Goal: Information Seeking & Learning: Learn about a topic

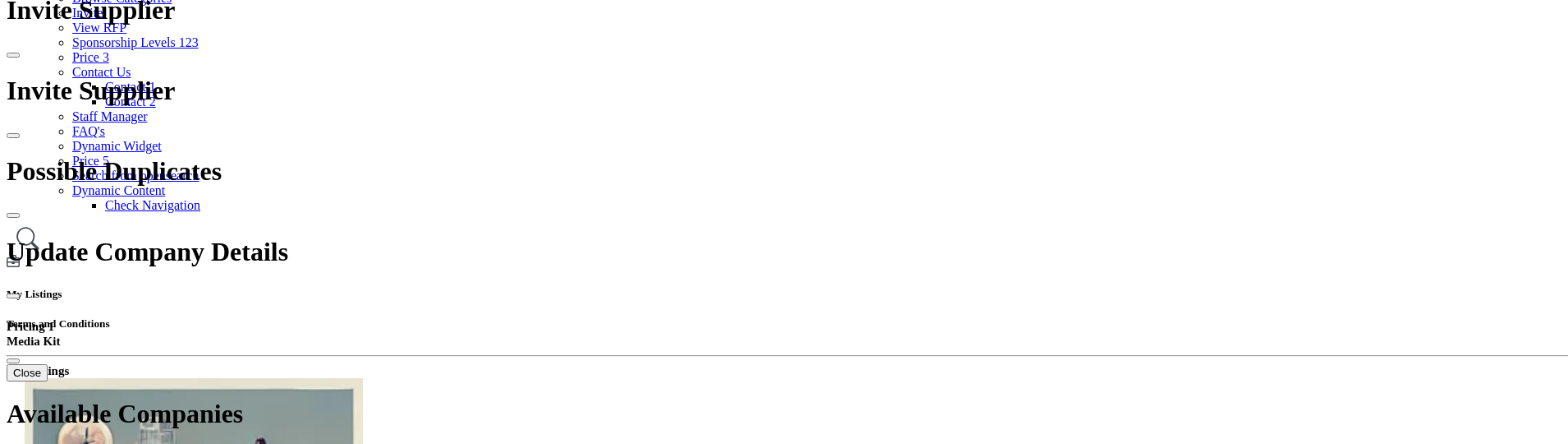
scroll to position [246, 0]
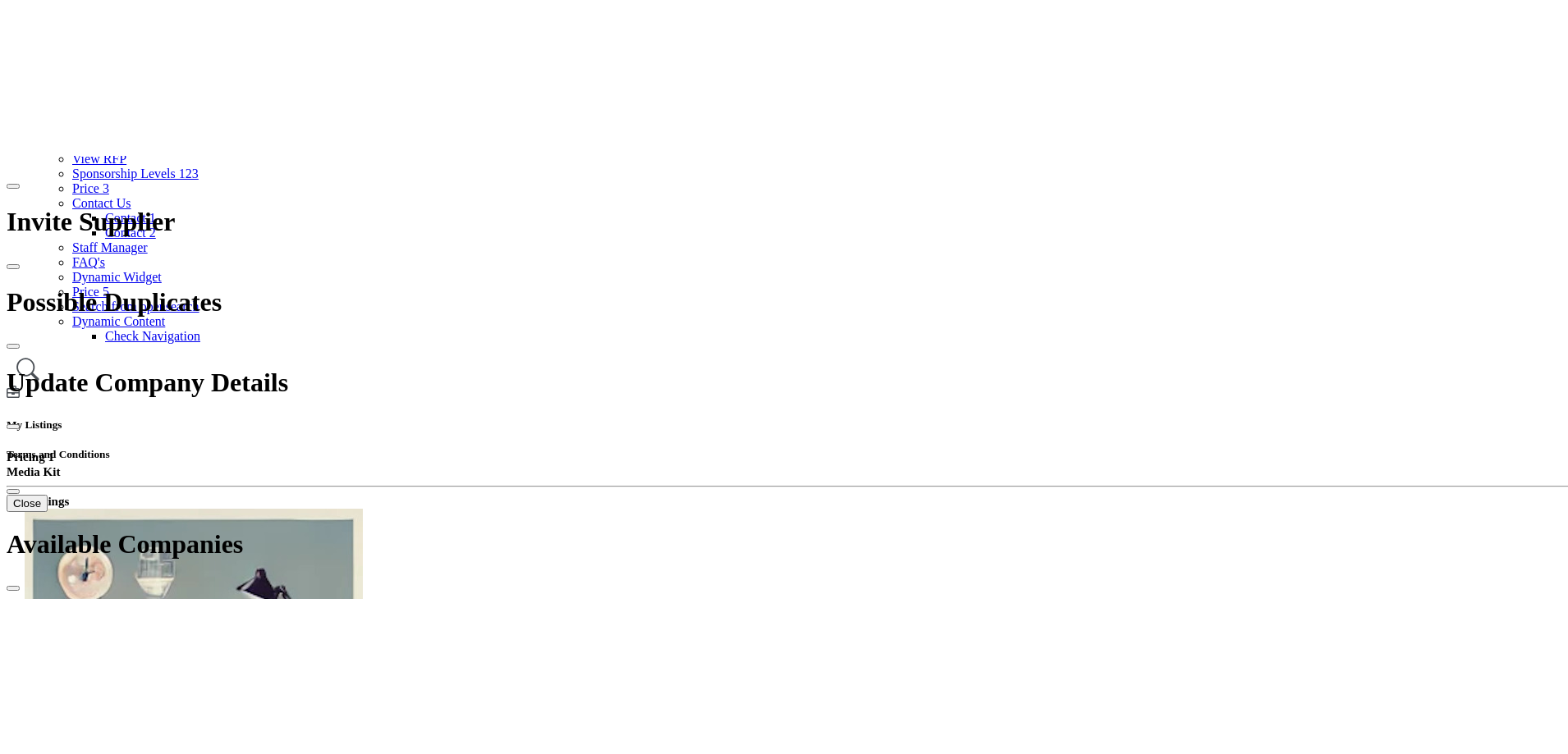
scroll to position [329, 0]
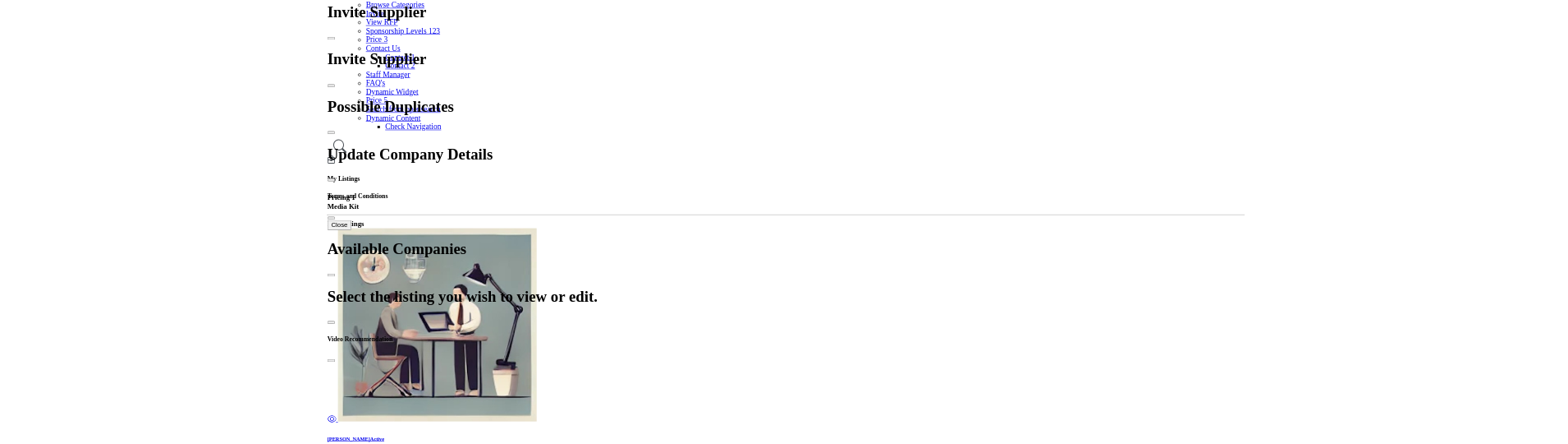
scroll to position [164, 0]
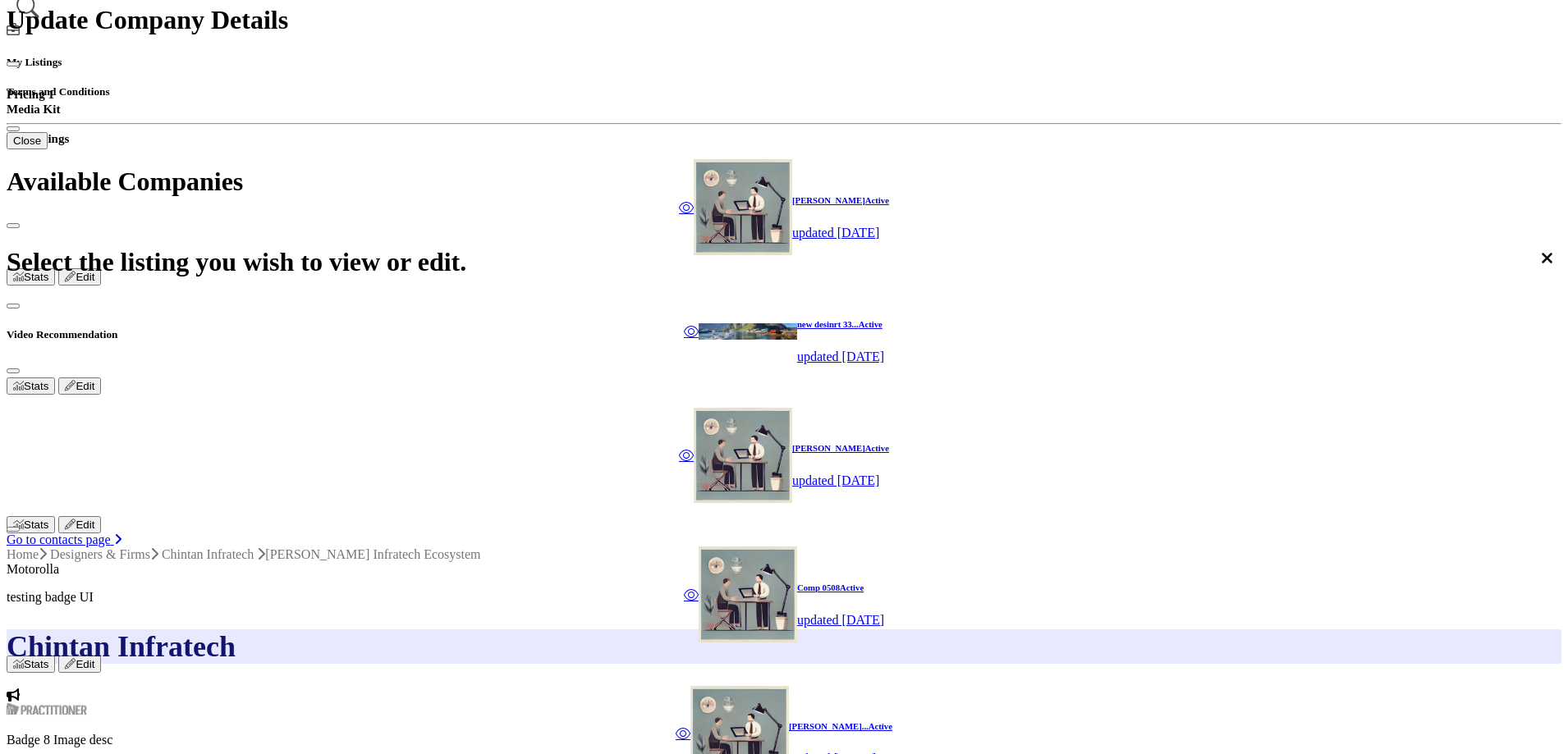
scroll to position [492, 0]
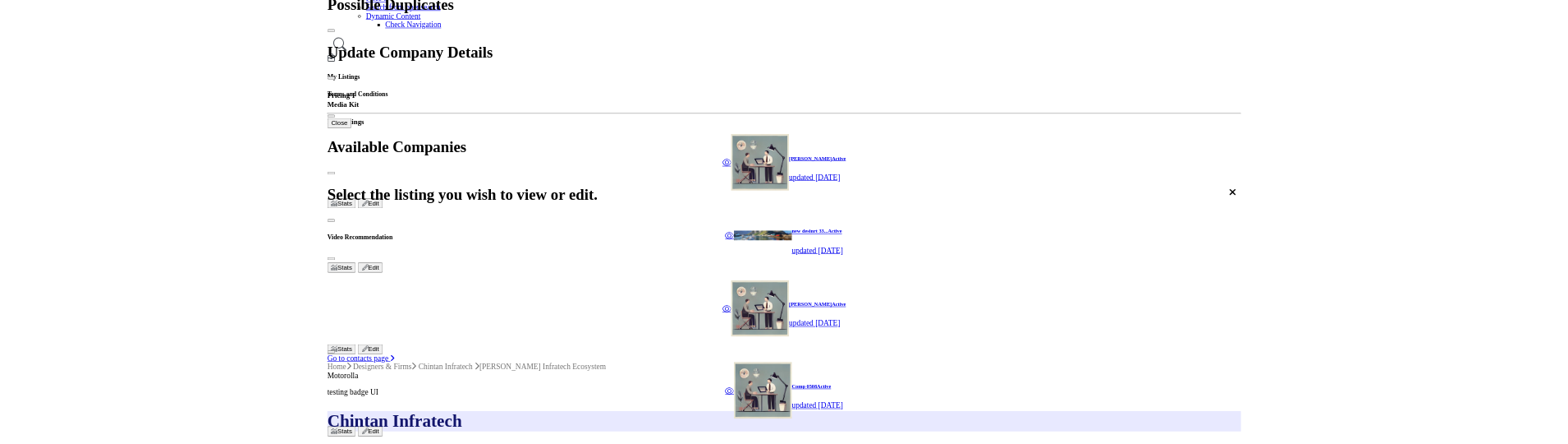
scroll to position [411, 0]
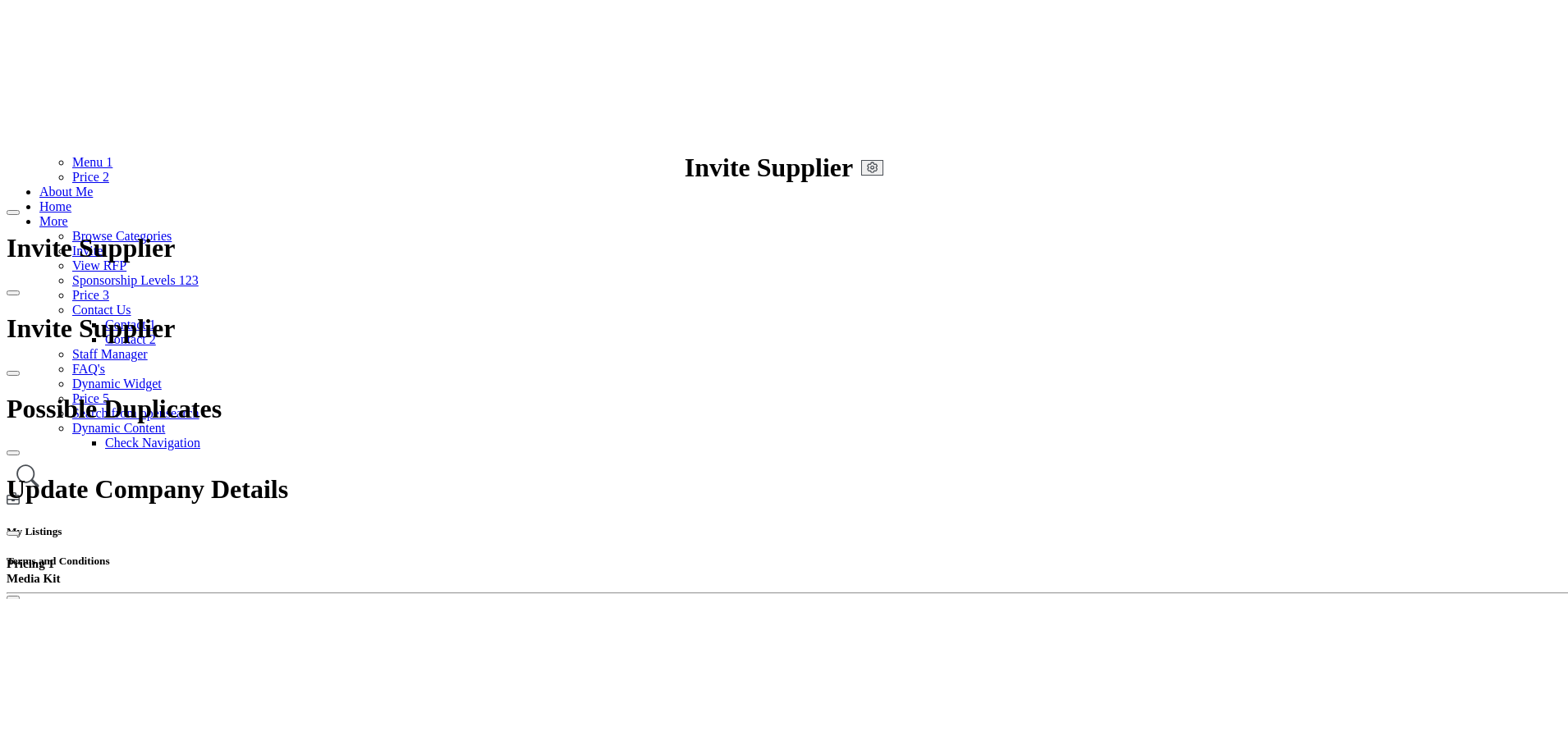
scroll to position [164, 0]
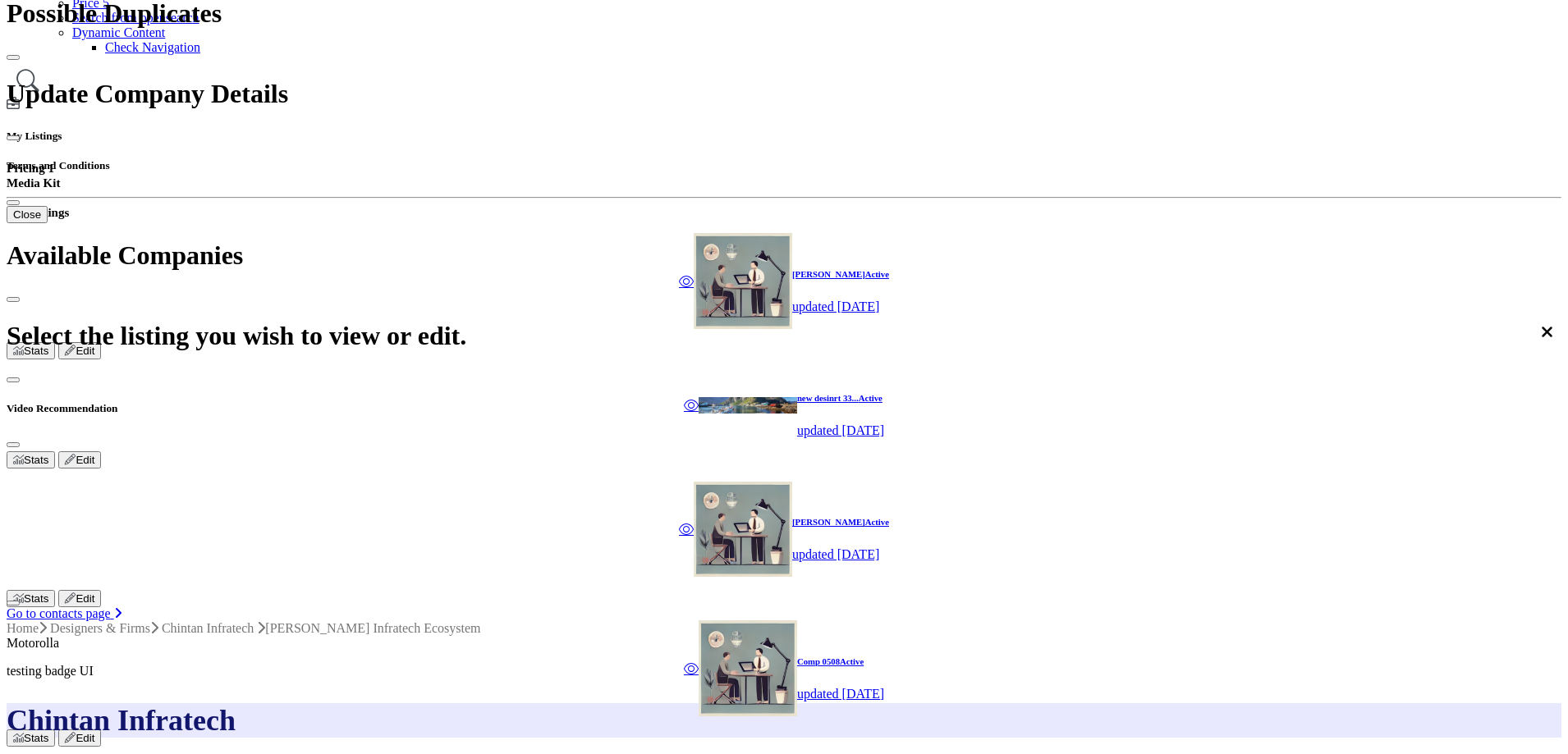
scroll to position [410, 0]
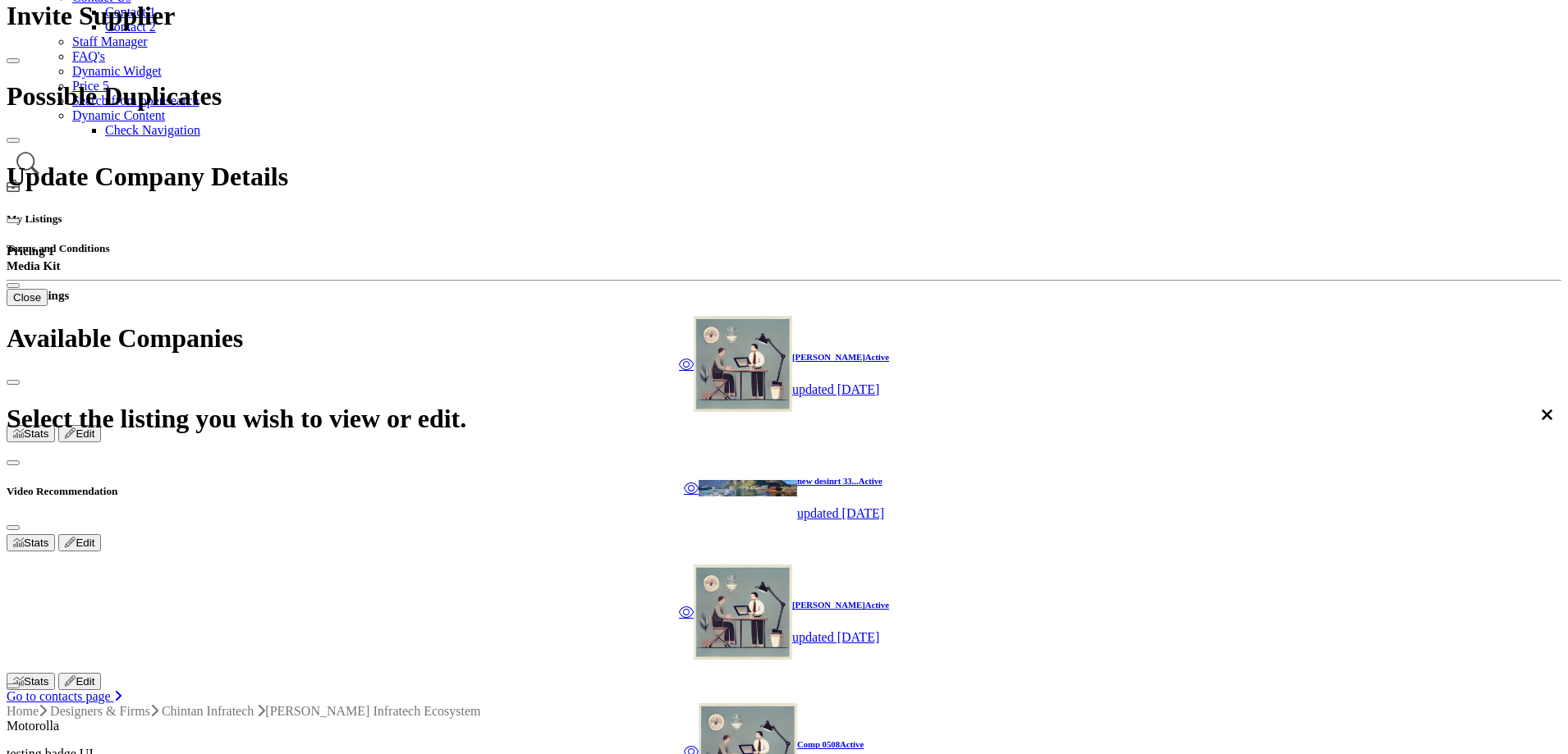
scroll to position [329, 0]
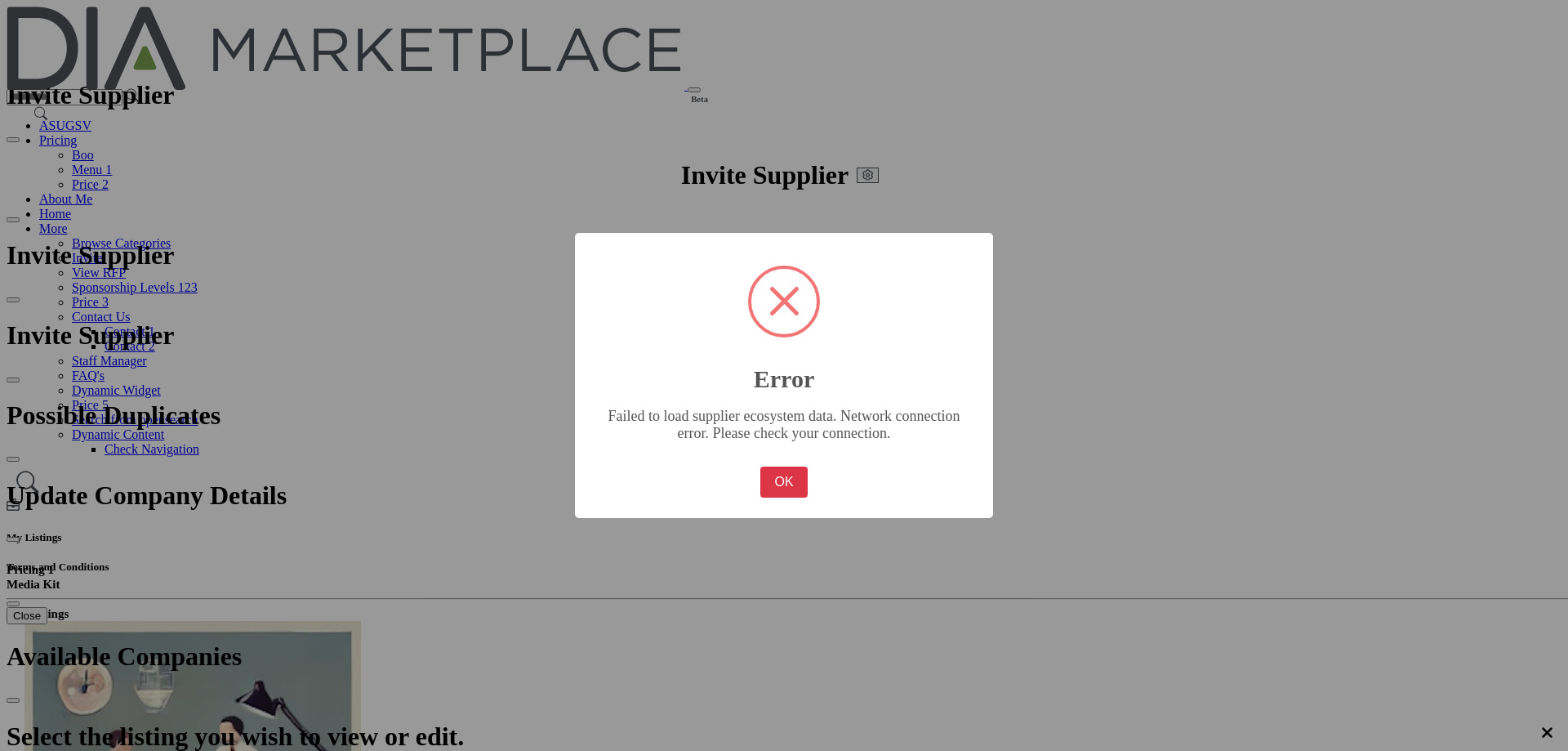
click at [794, 462] on div "OK No Cancel" at bounding box center [784, 482] width 55 height 39
click at [787, 472] on button "OK" at bounding box center [784, 482] width 48 height 31
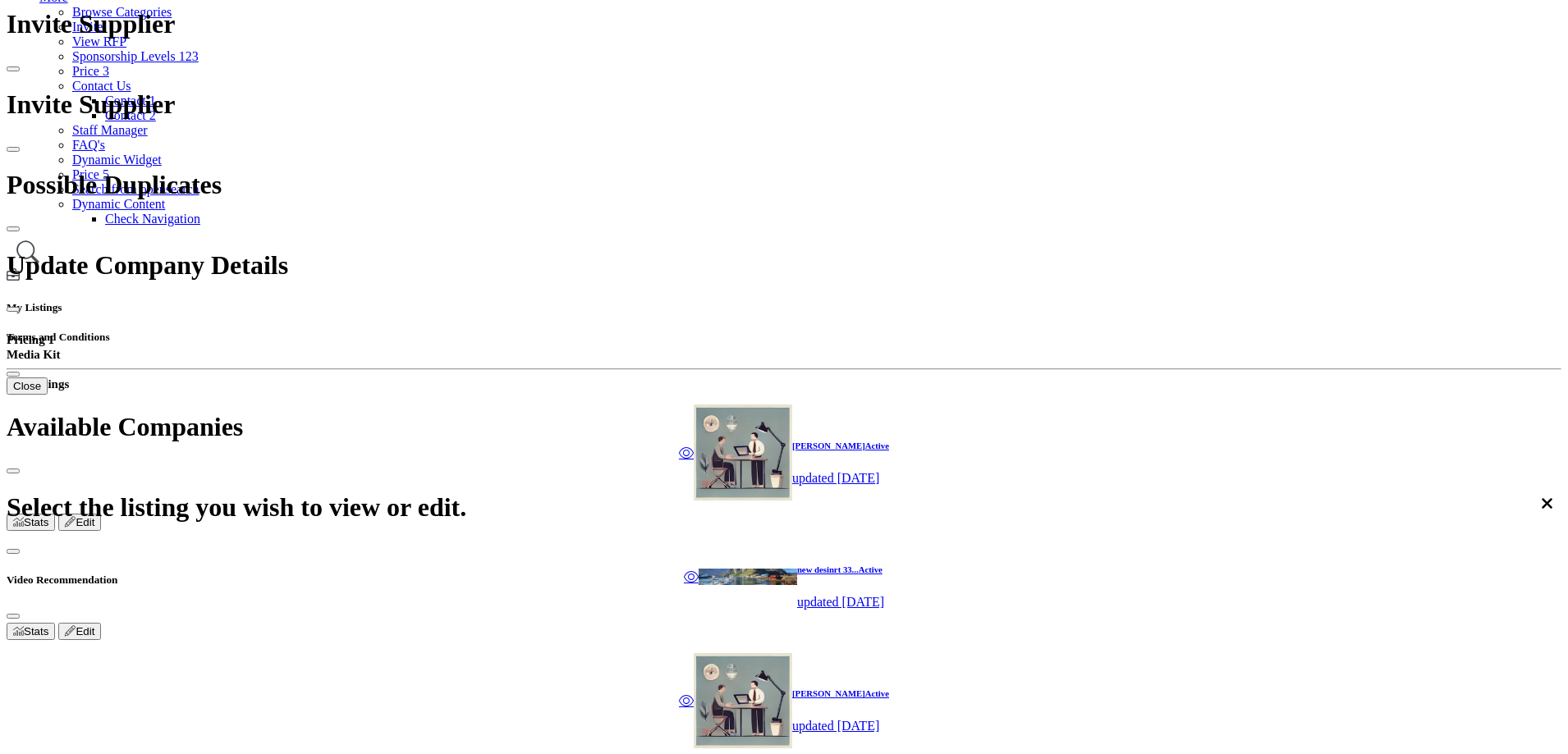
scroll to position [329, 0]
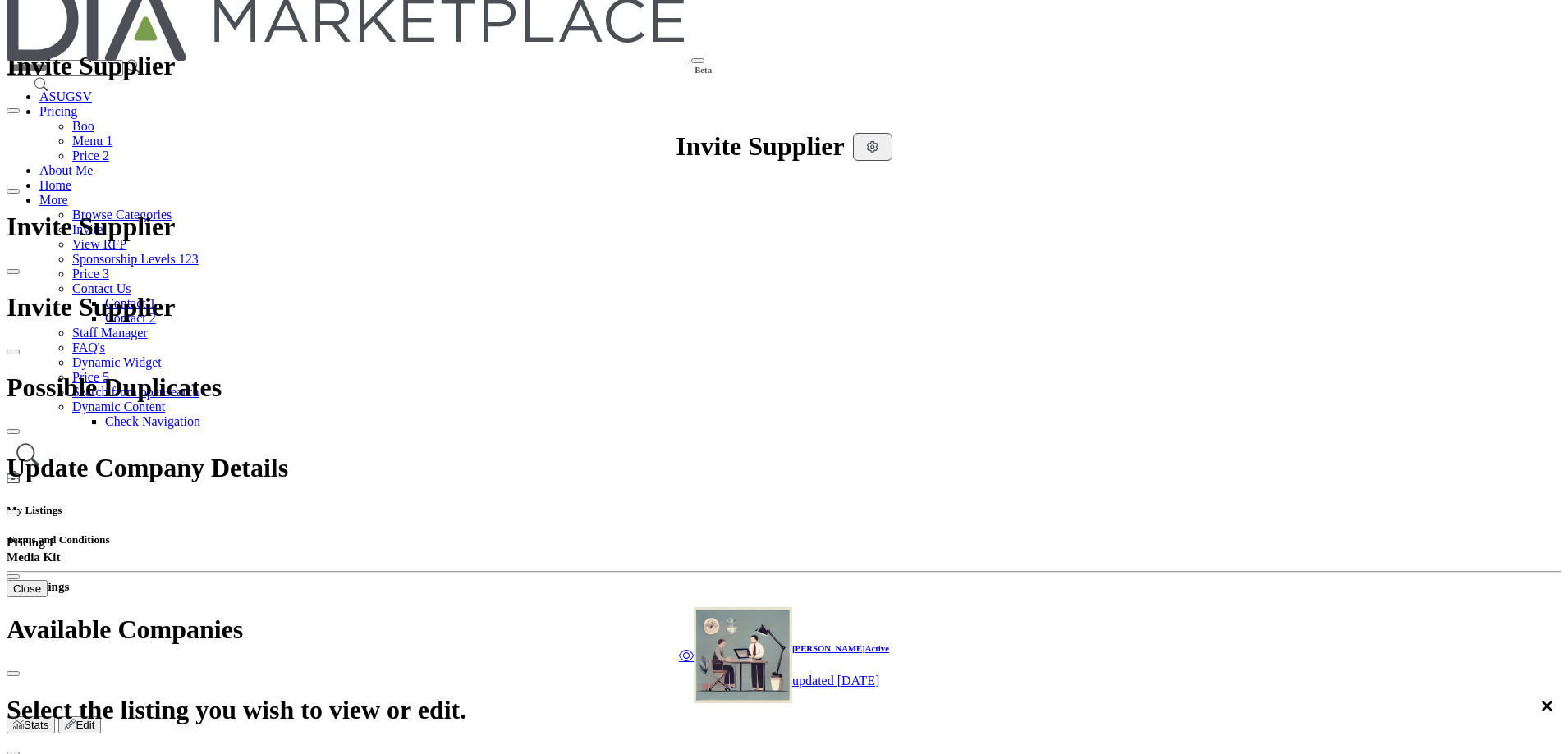
scroll to position [0, 0]
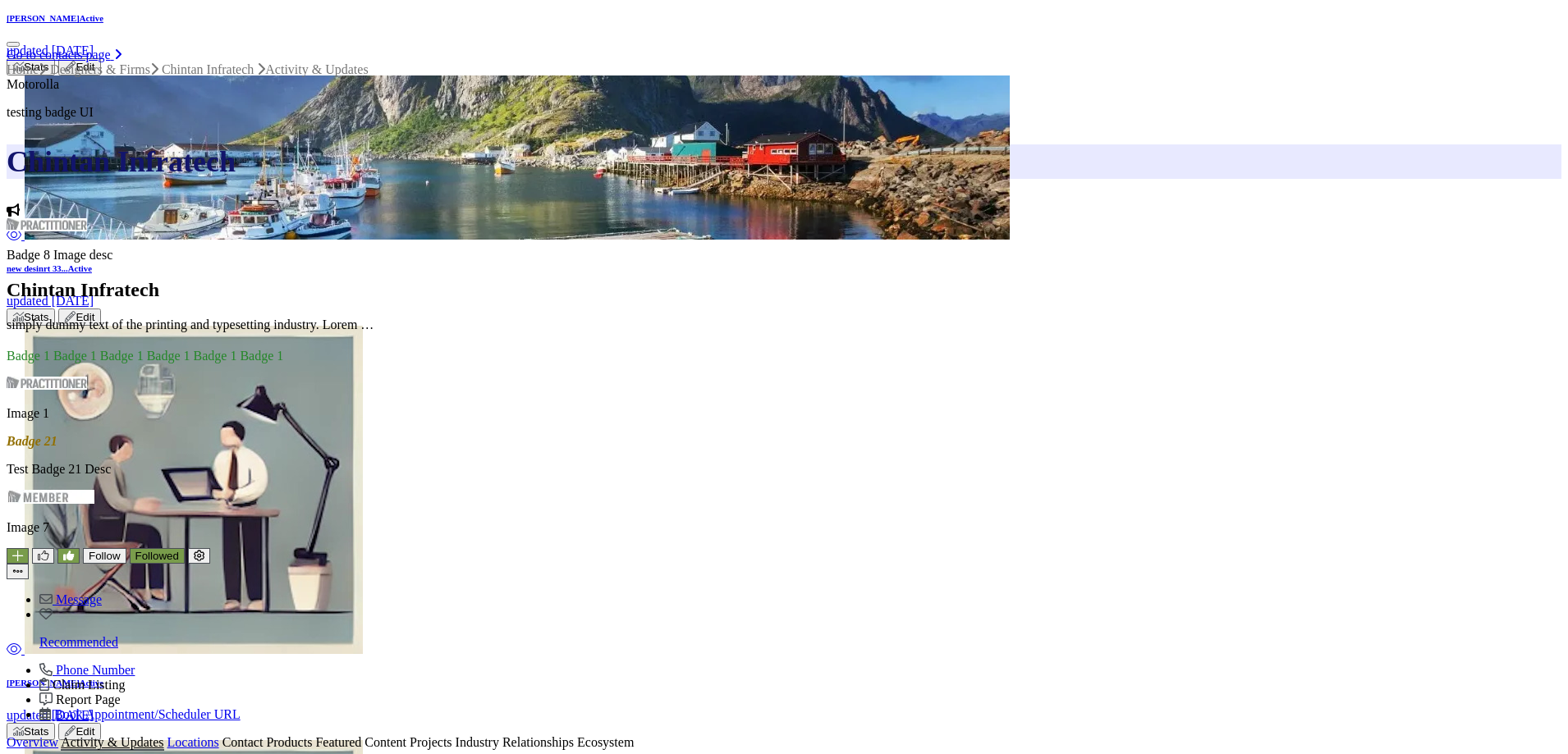
scroll to position [985, 0]
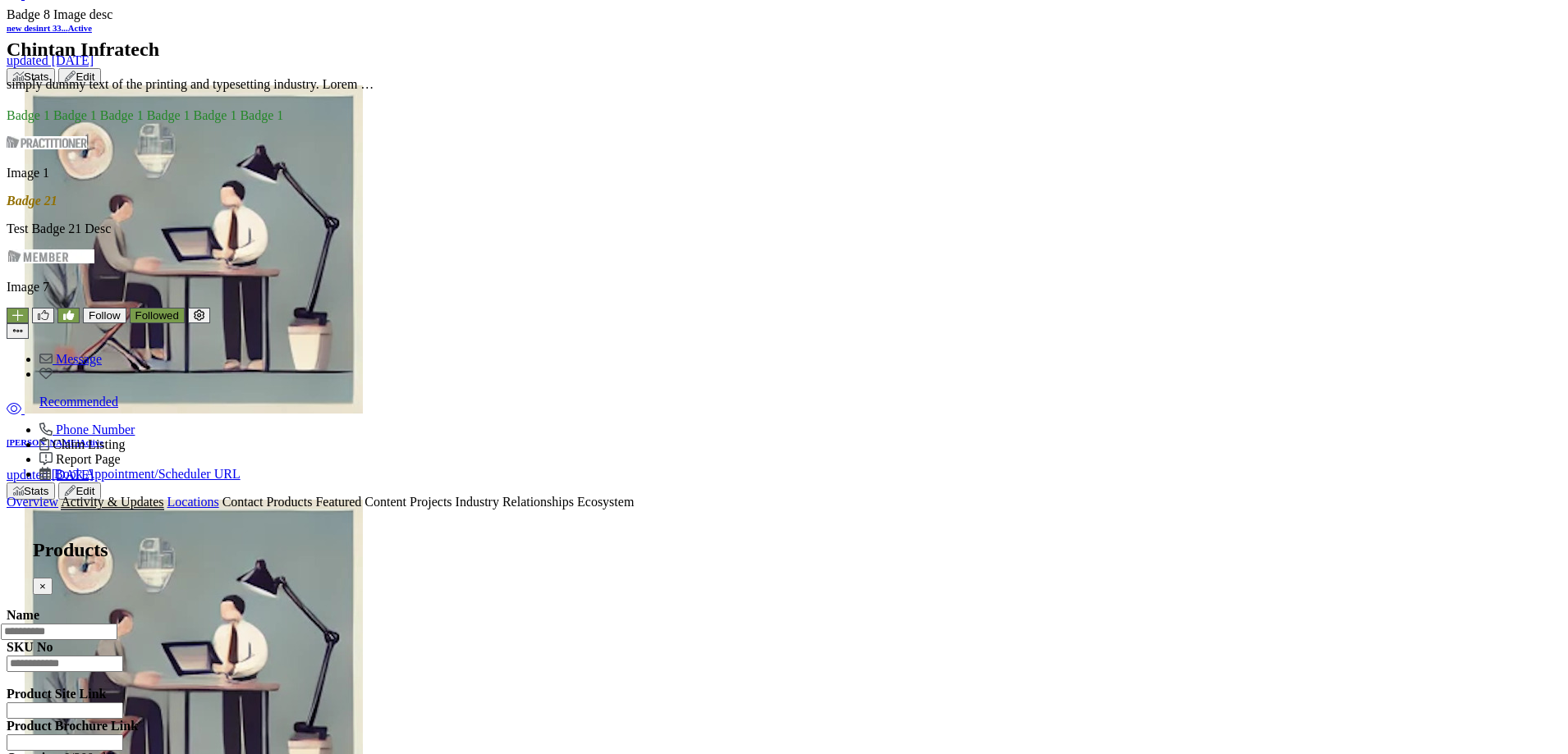
scroll to position [1230, 0]
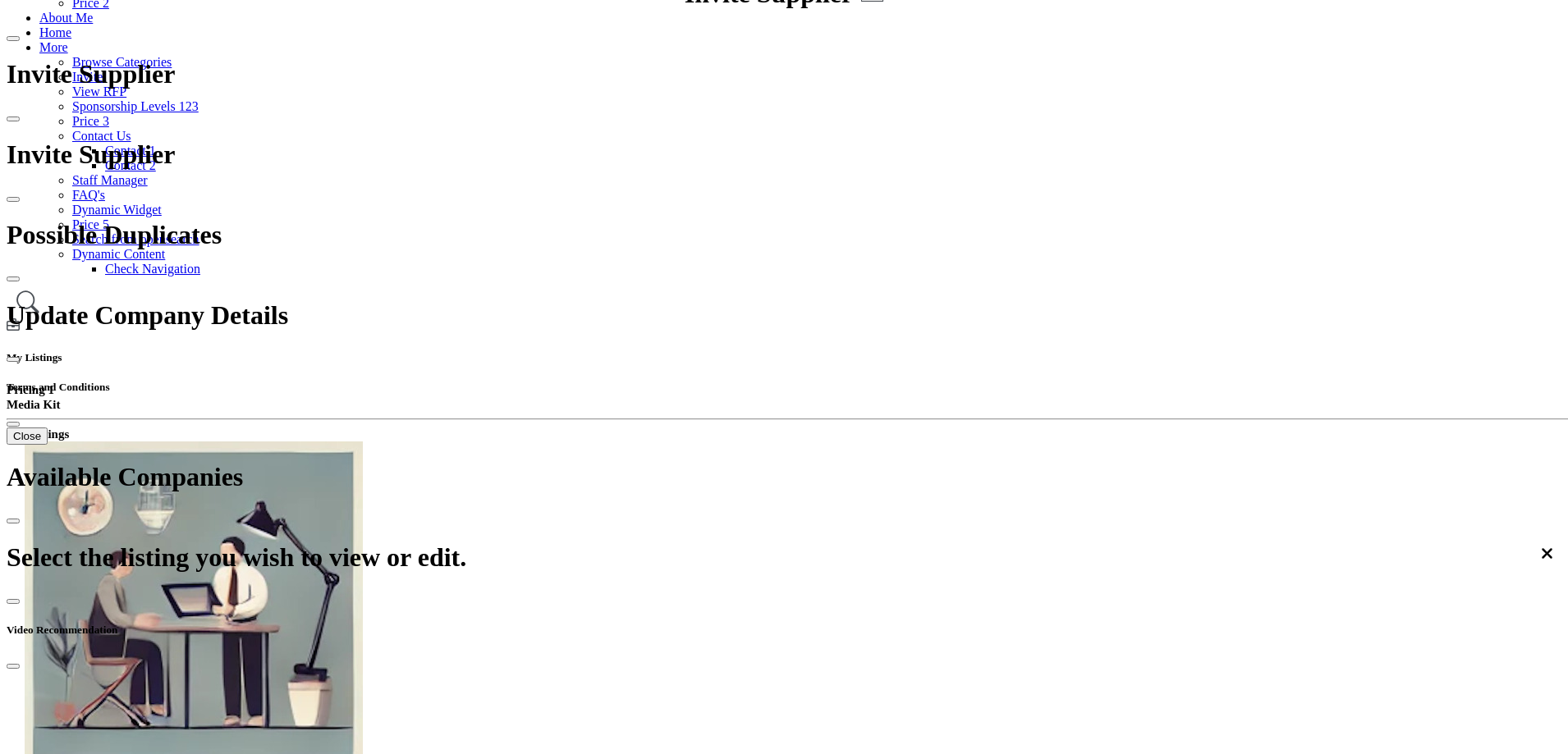
scroll to position [0, 0]
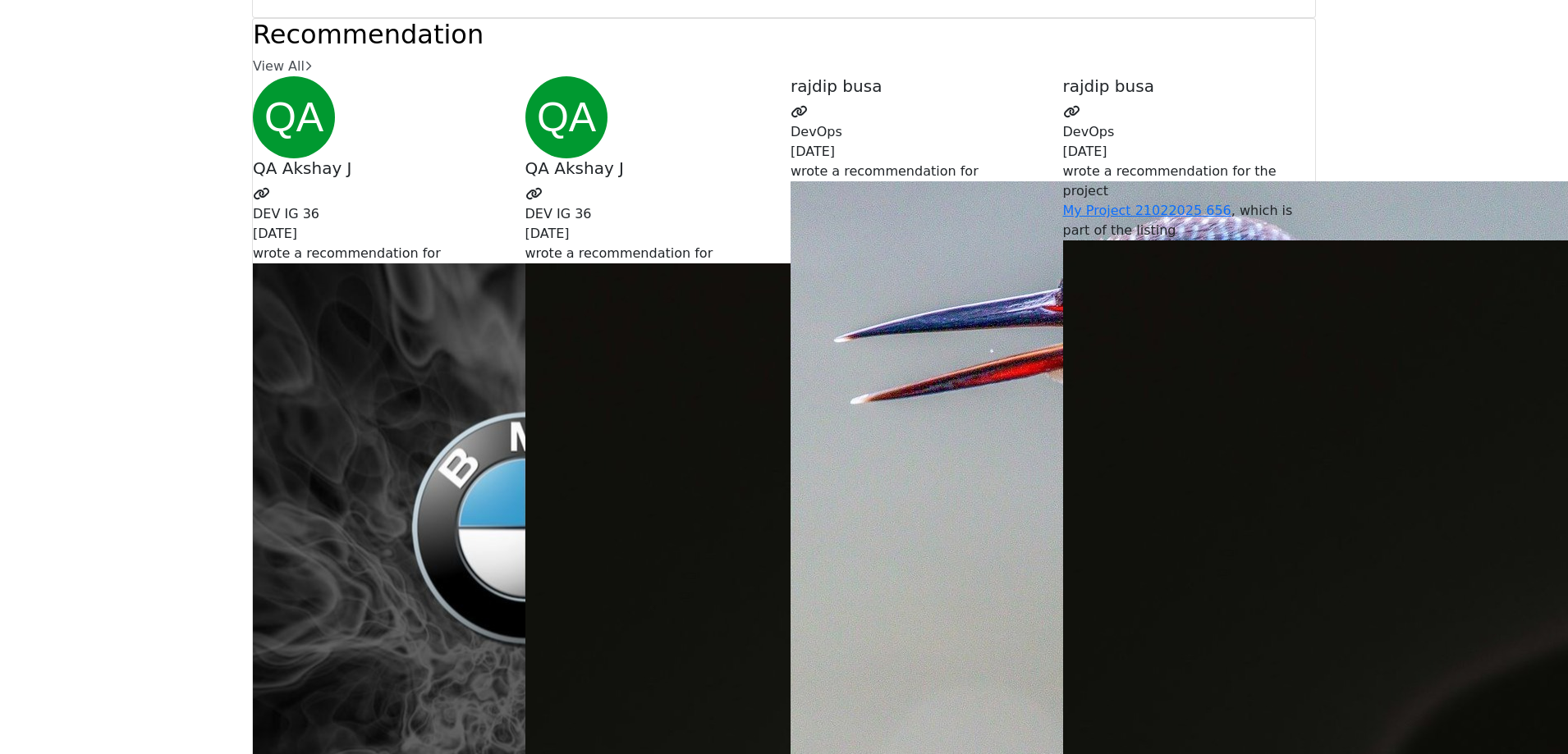
scroll to position [4840, 0]
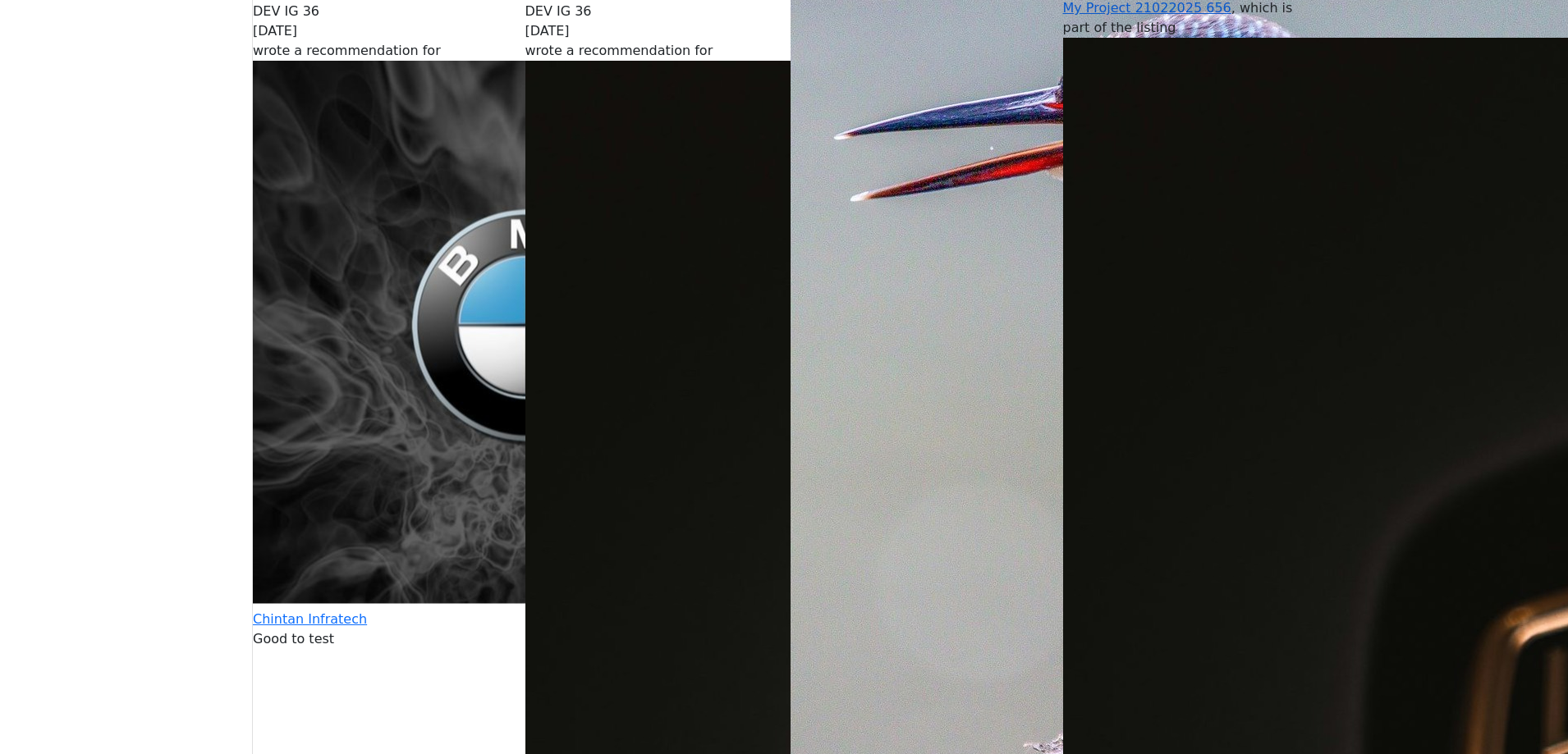
click at [1119, 16] on span "My Project 21022025 656" at bounding box center [1147, 8] width 169 height 16
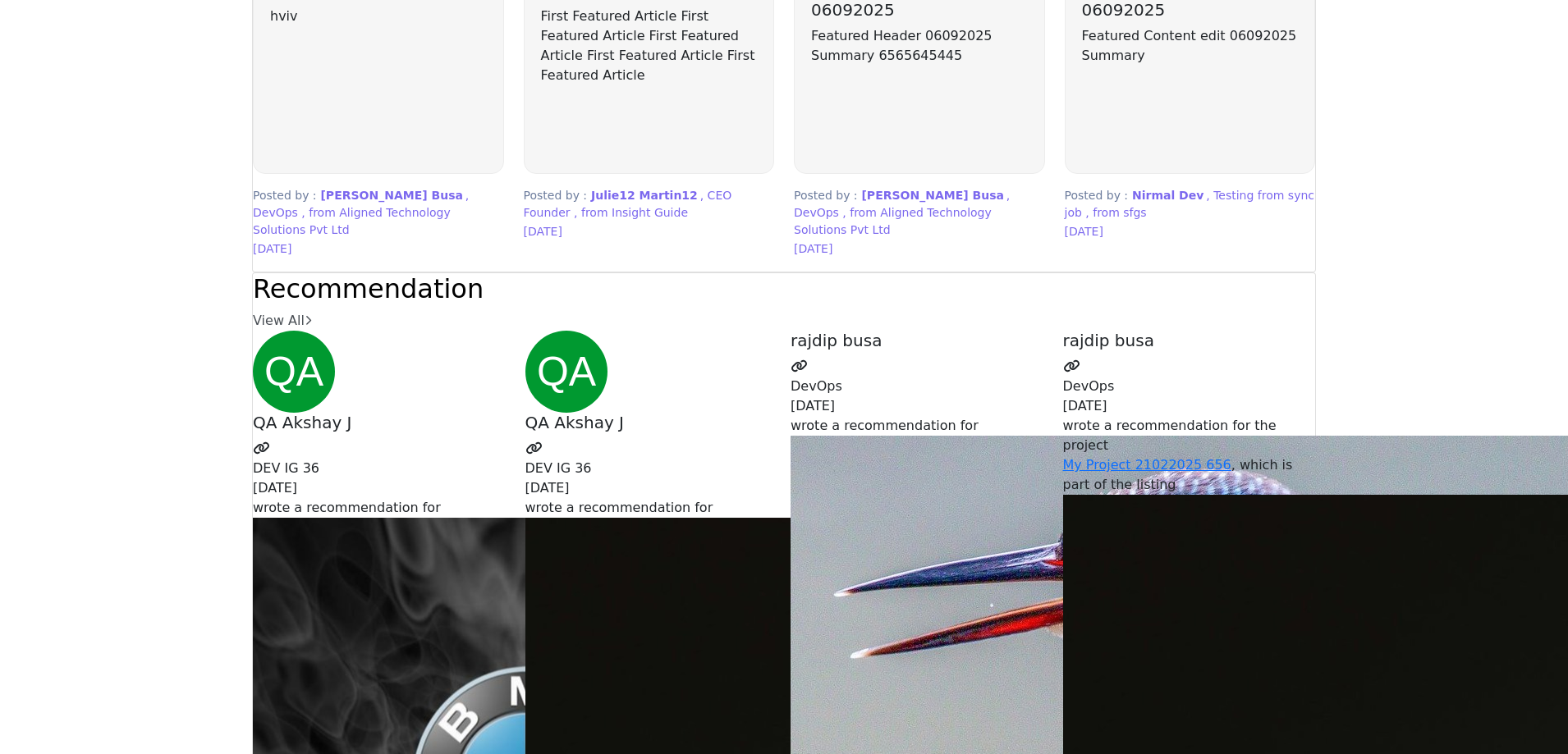
scroll to position [4348, 0]
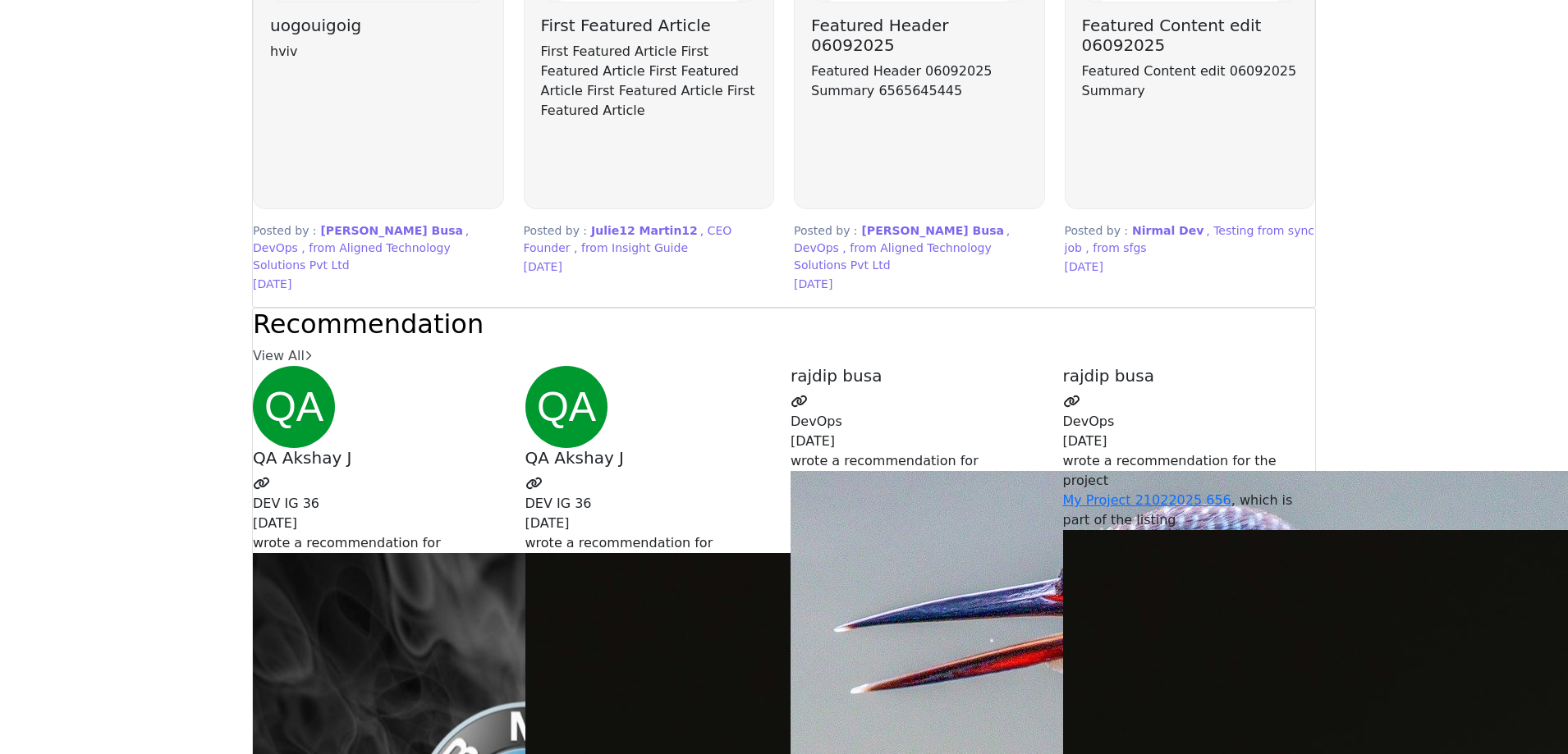
click at [379, 35] on h3 "uogouigoig" at bounding box center [379, 25] width 217 height 20
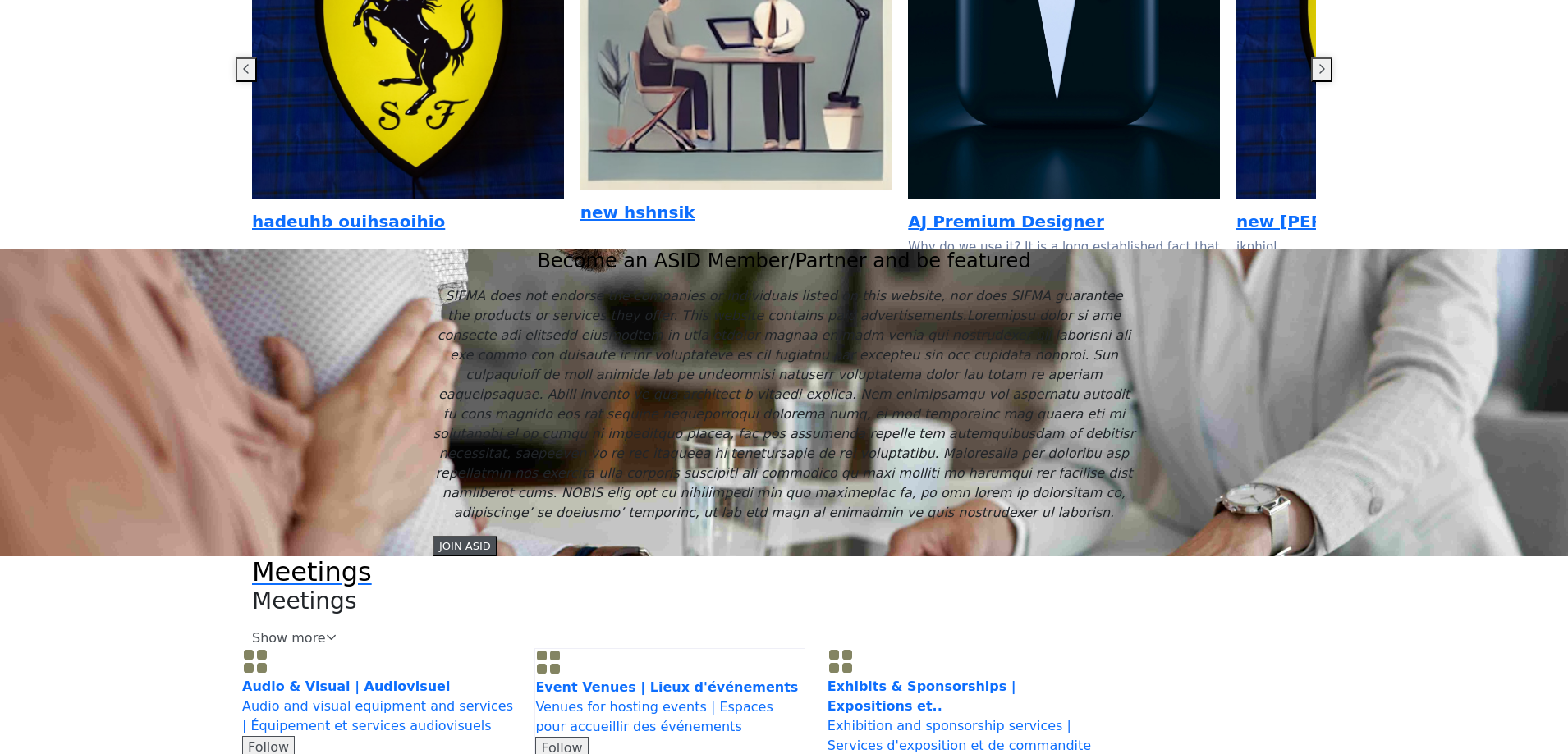
scroll to position [1230, 0]
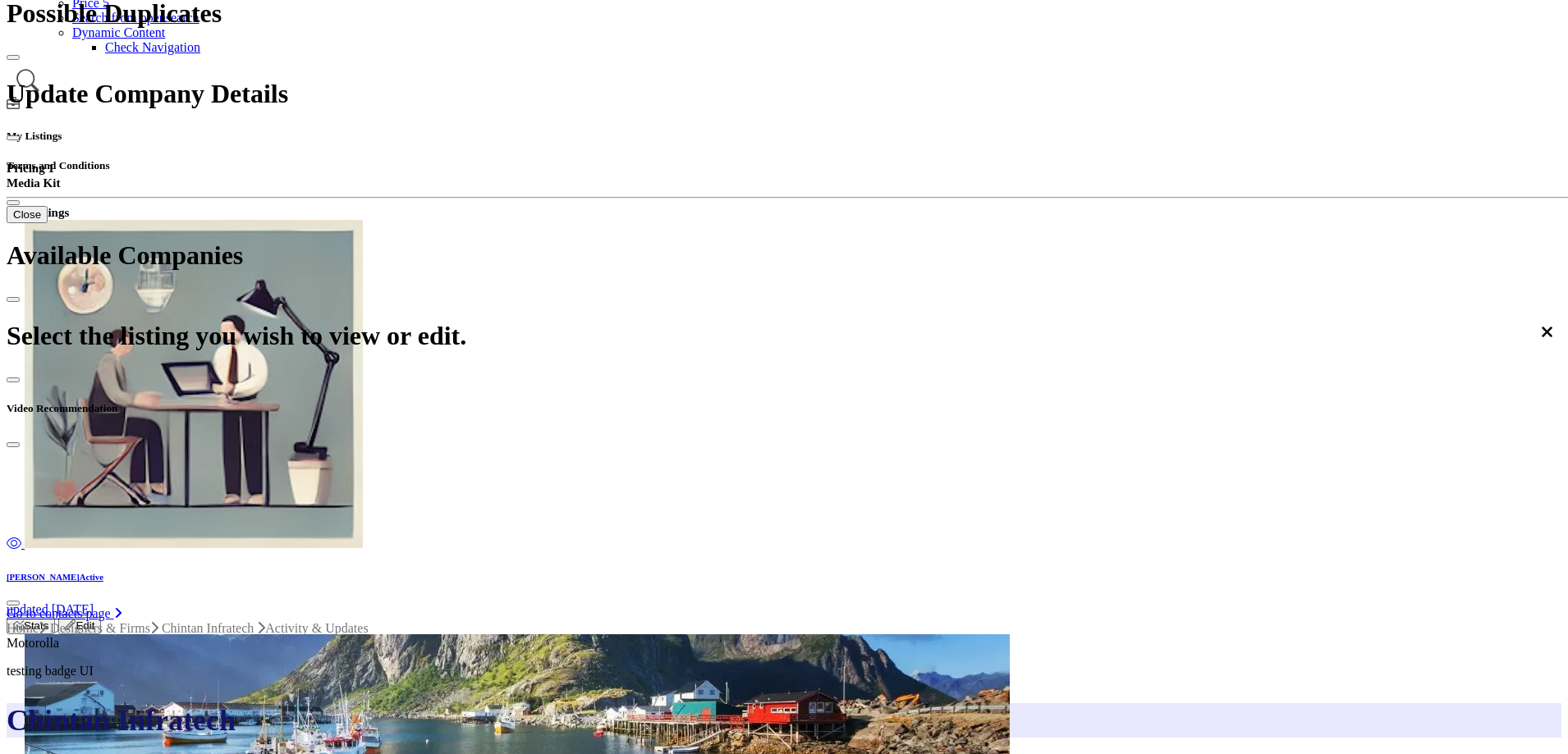
scroll to position [410, 0]
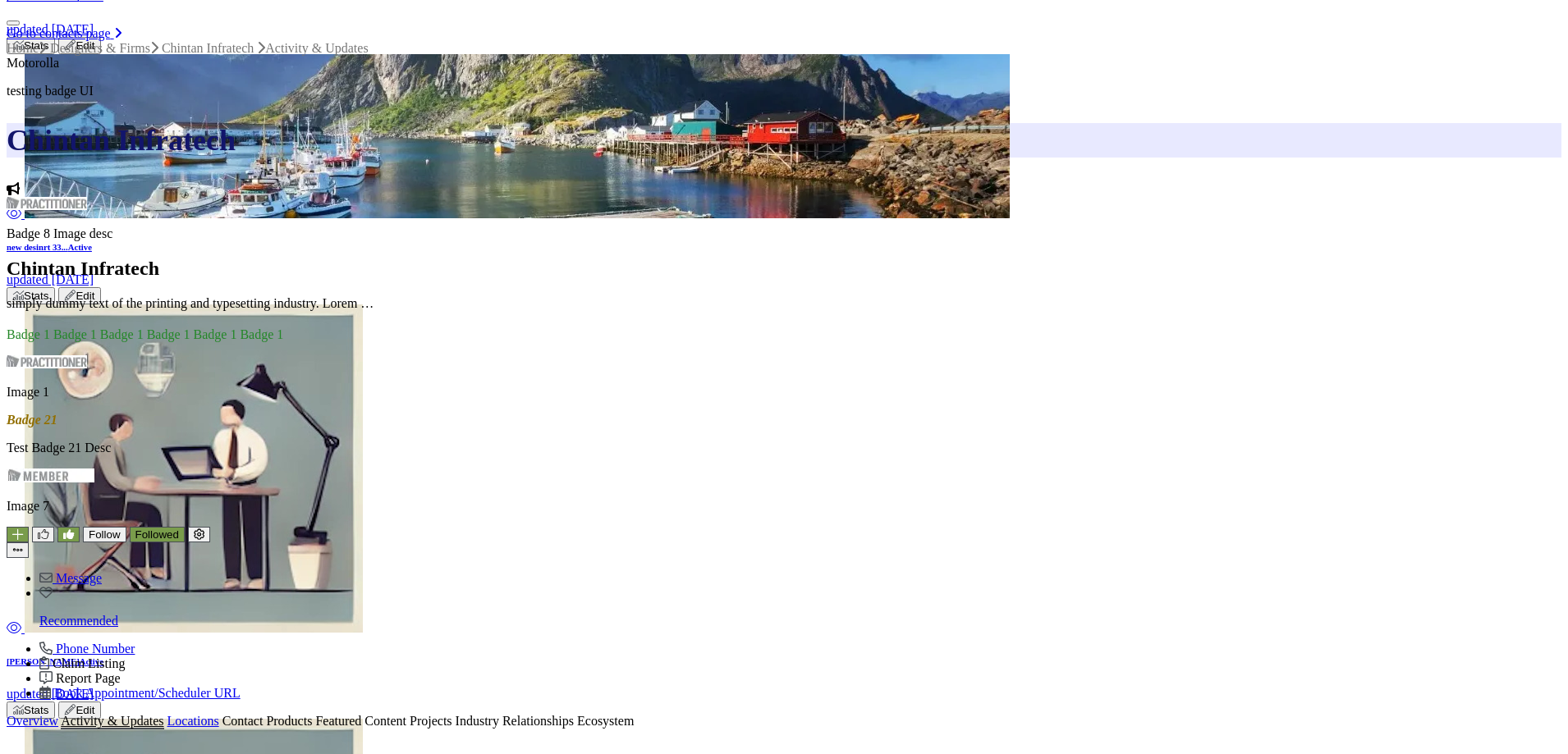
scroll to position [985, 0]
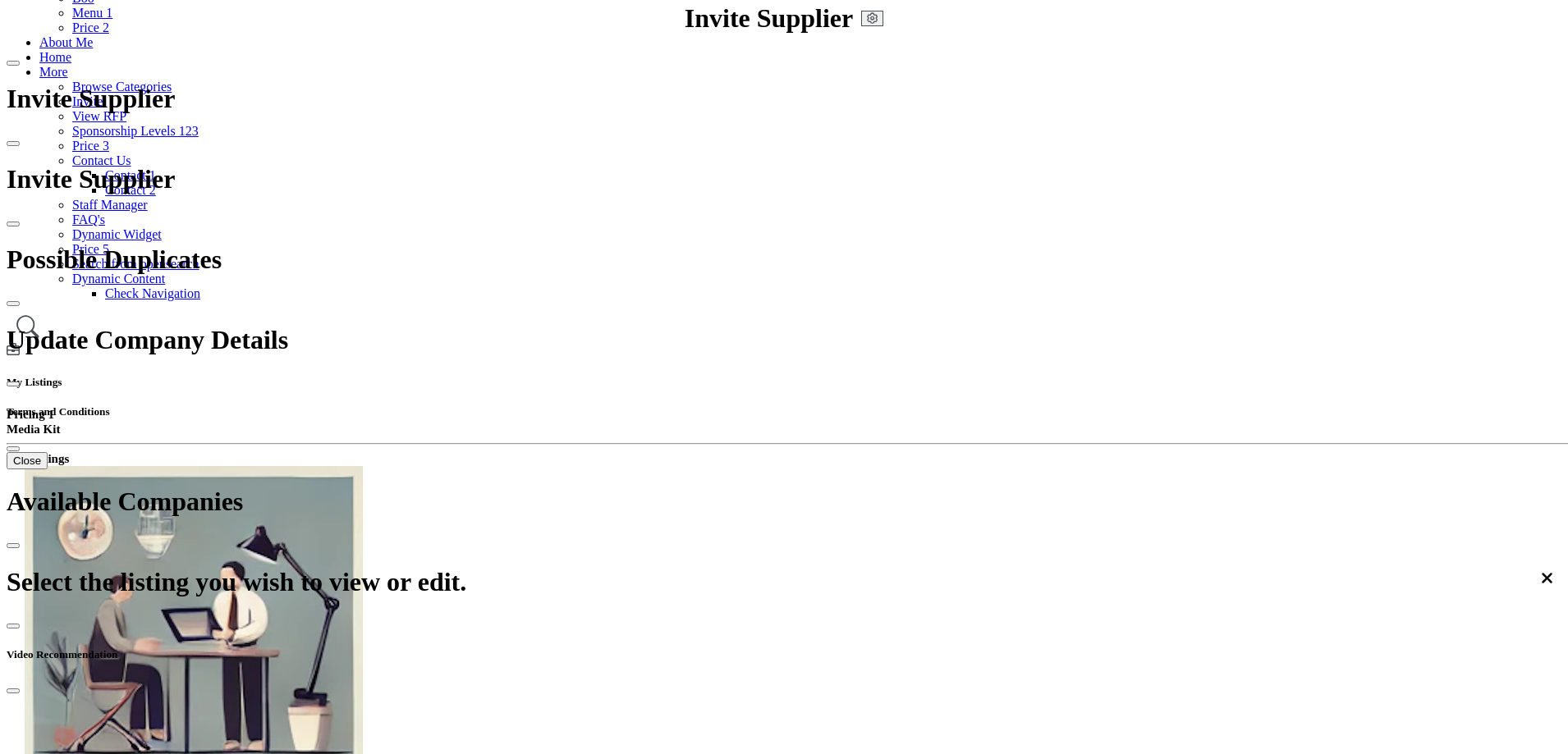
scroll to position [82, 0]
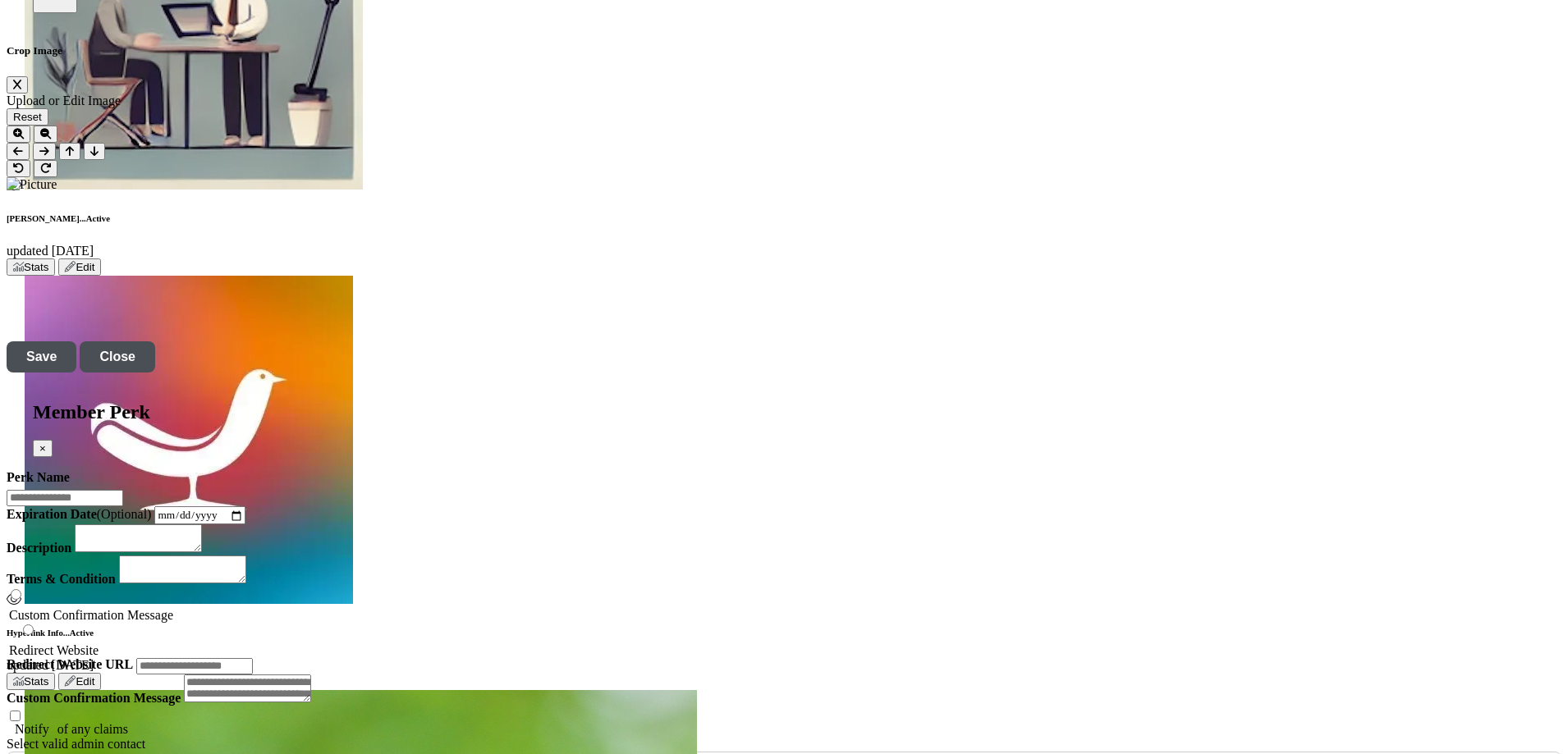
scroll to position [2462, 0]
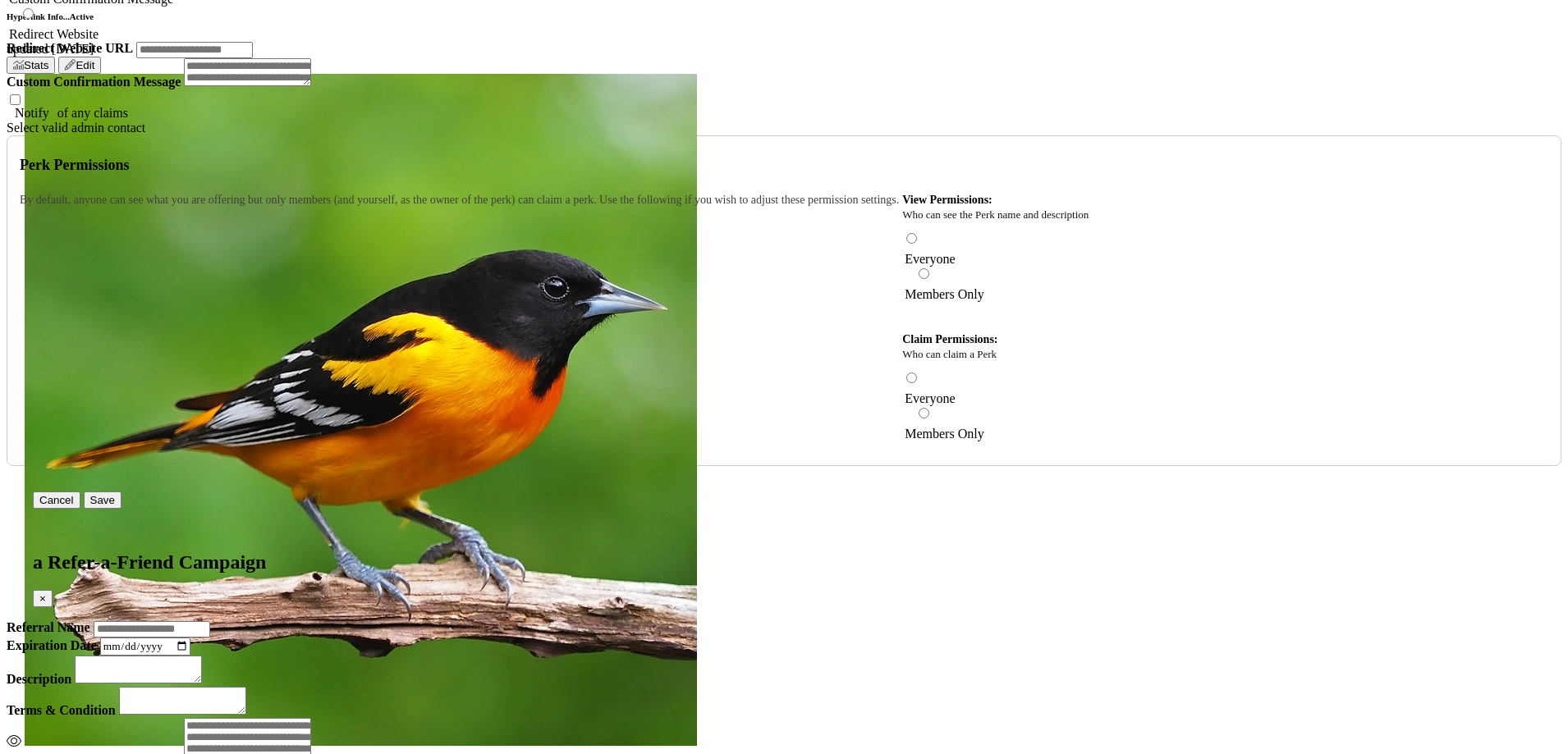
scroll to position [2954, 0]
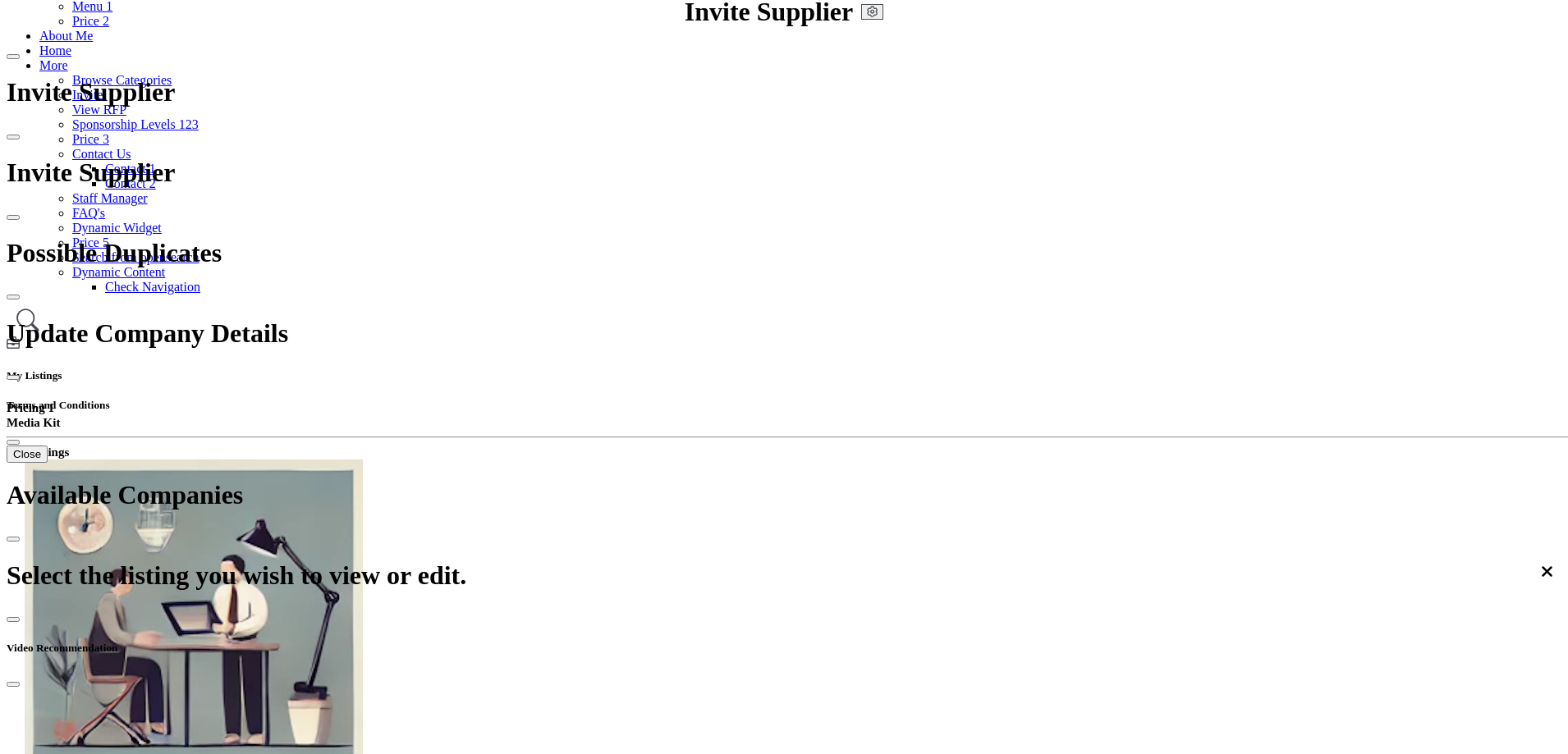
scroll to position [0, 0]
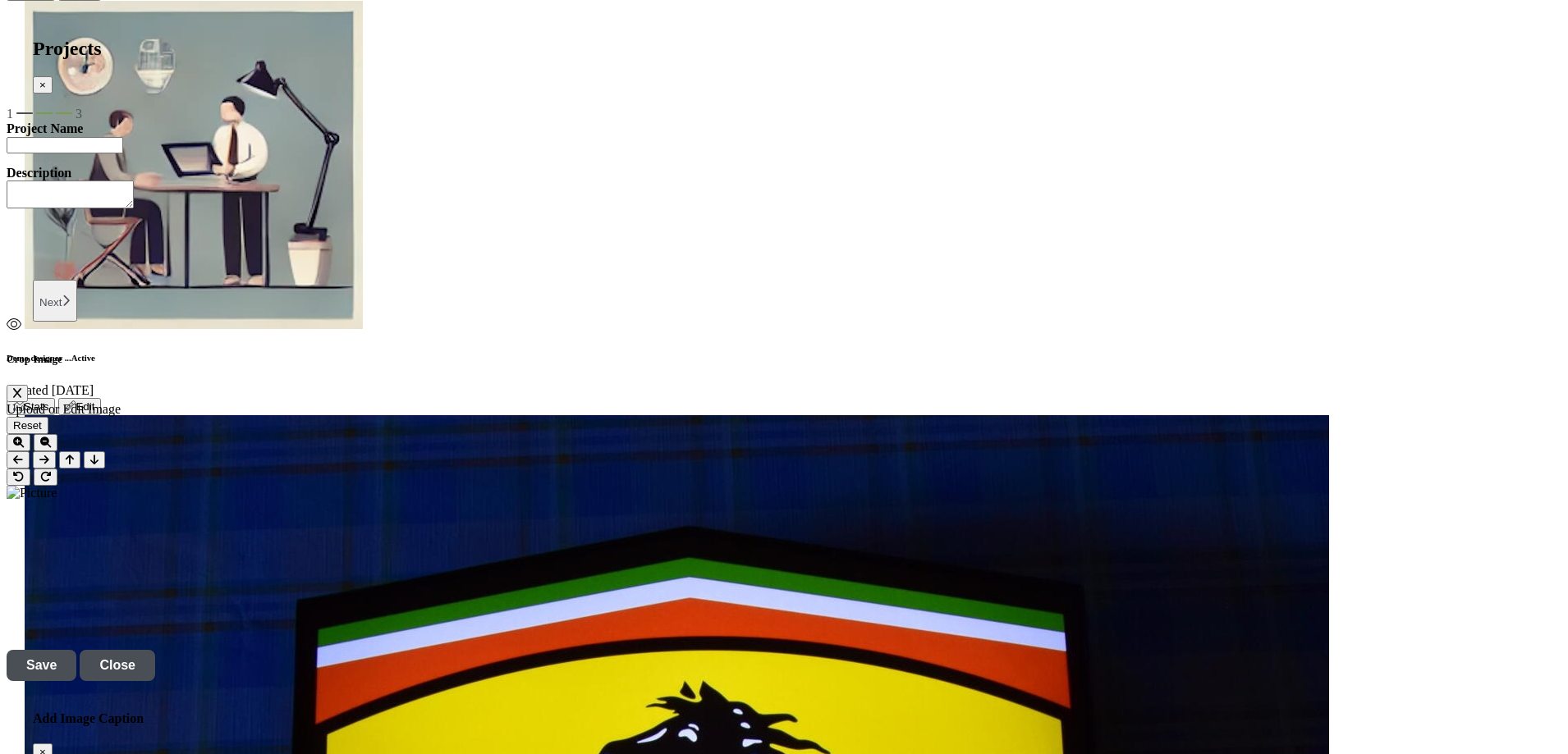
scroll to position [3692, 0]
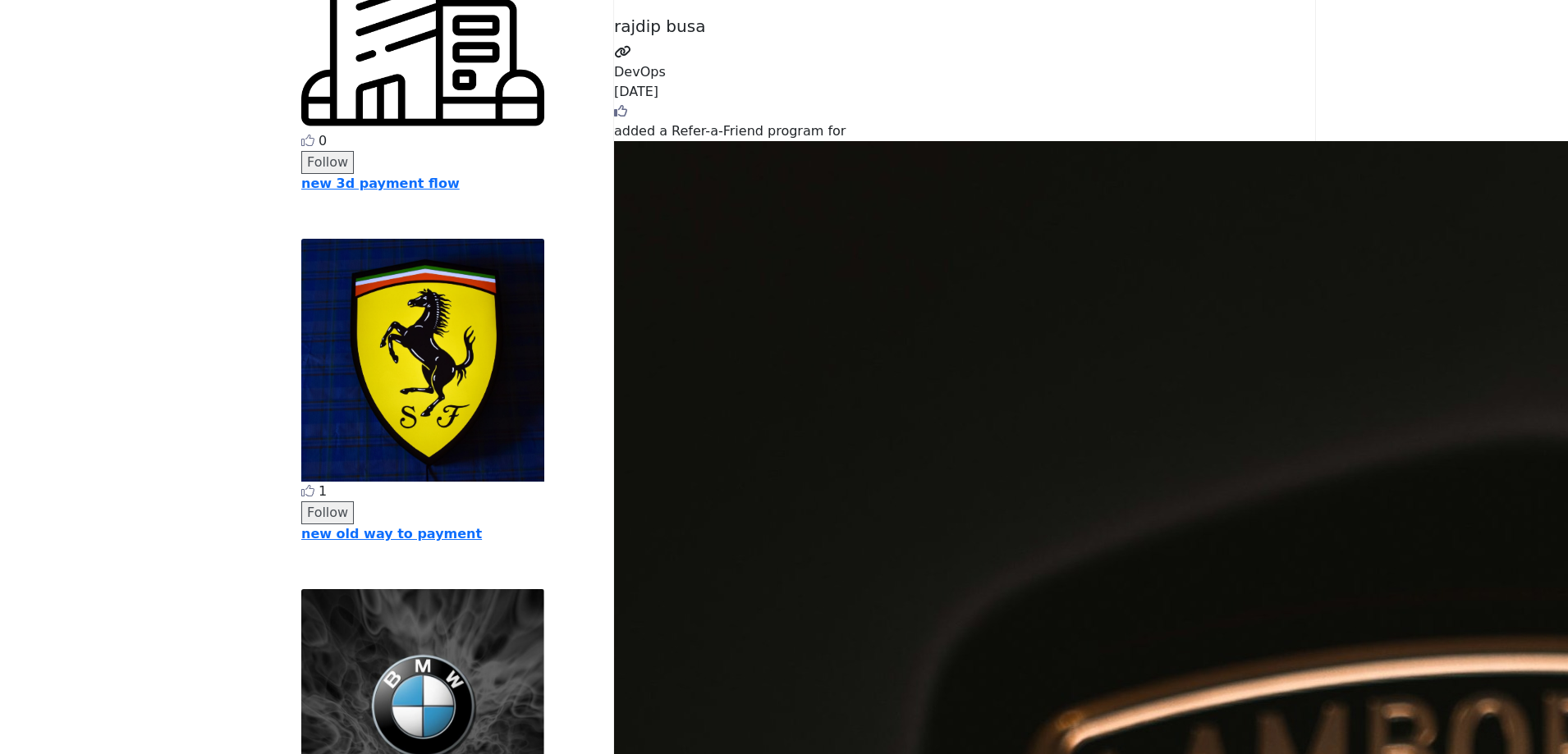
scroll to position [4102, 0]
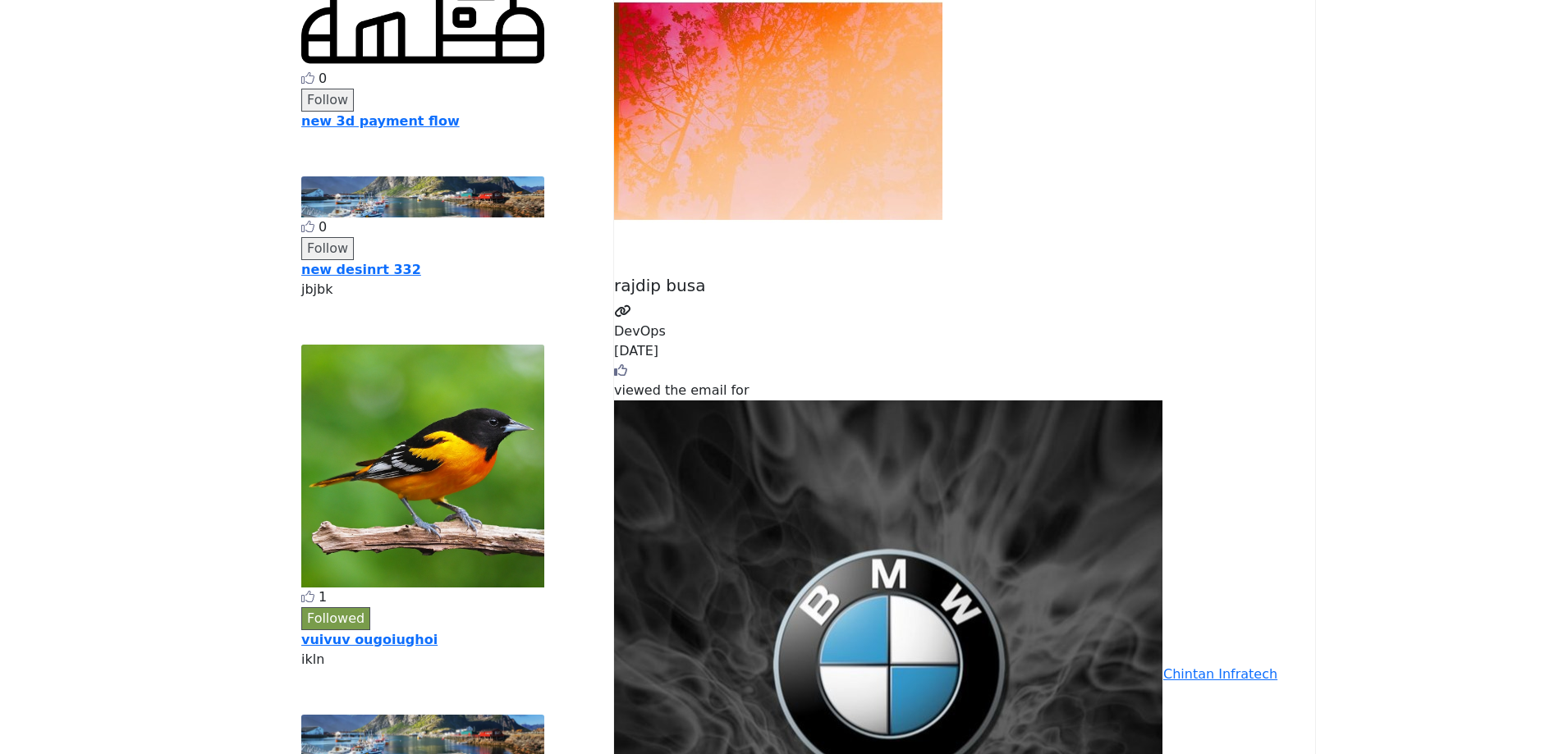
scroll to position [329, 0]
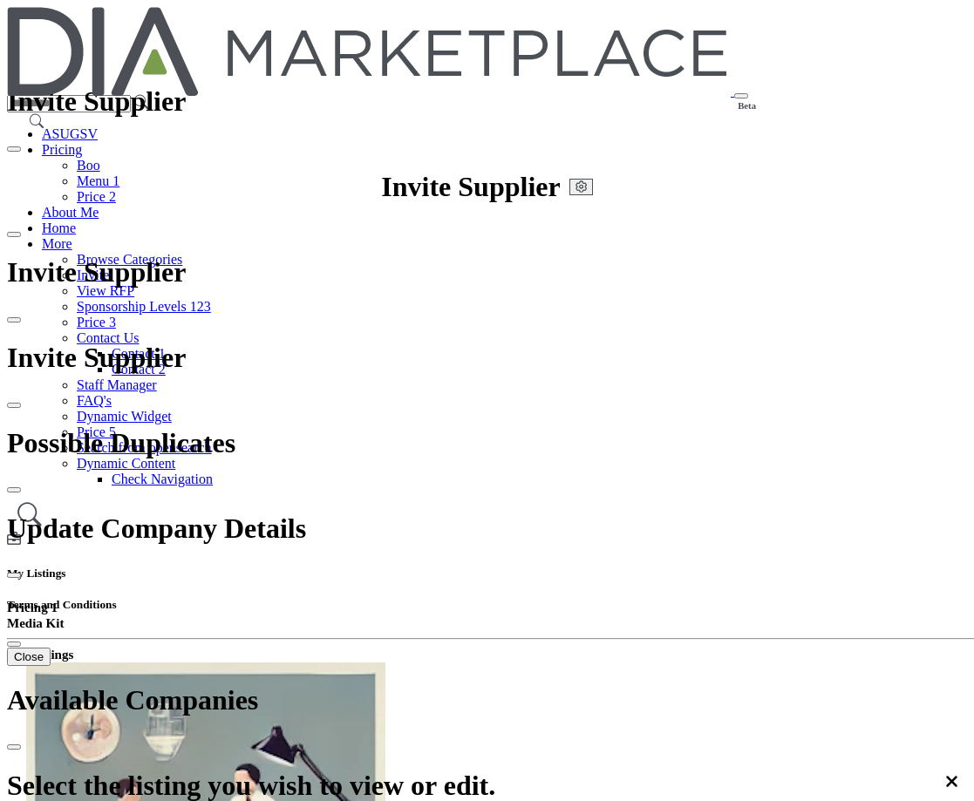
click at [0, 0] on div at bounding box center [0, 0] width 0 height 0
